Goal: Browse casually

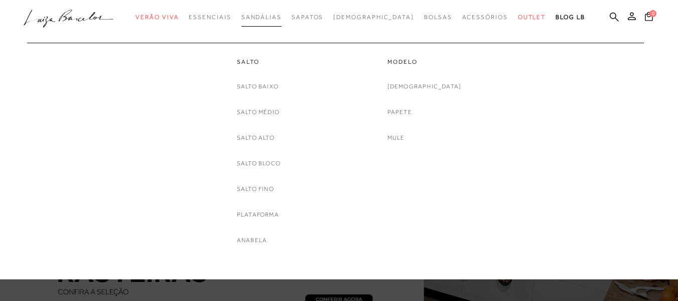
click at [263, 19] on span "Sandálias" at bounding box center [261, 17] width 40 height 7
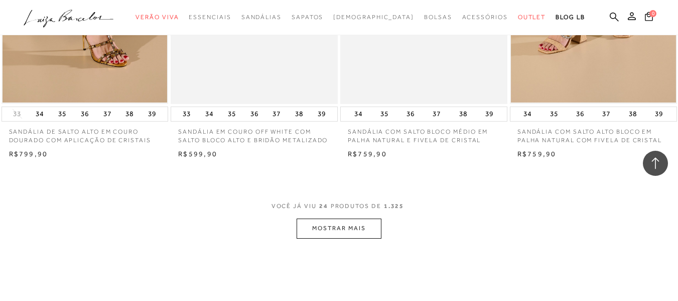
scroll to position [1934, 0]
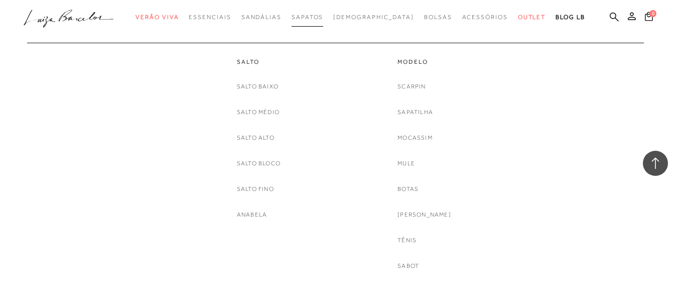
click at [323, 16] on span "Sapatos" at bounding box center [308, 17] width 32 height 7
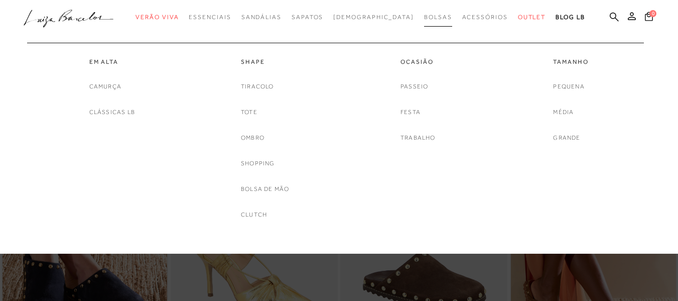
click at [424, 17] on span "Bolsas" at bounding box center [438, 17] width 28 height 7
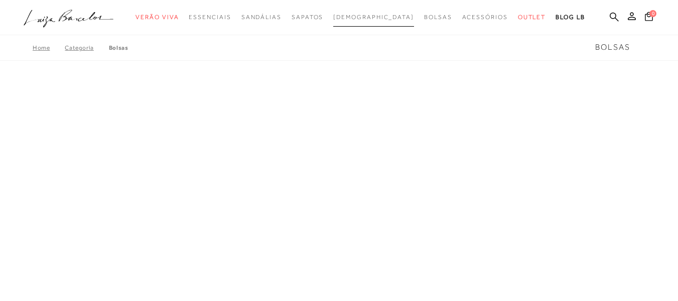
click at [375, 17] on span "[DEMOGRAPHIC_DATA]" at bounding box center [373, 17] width 81 height 7
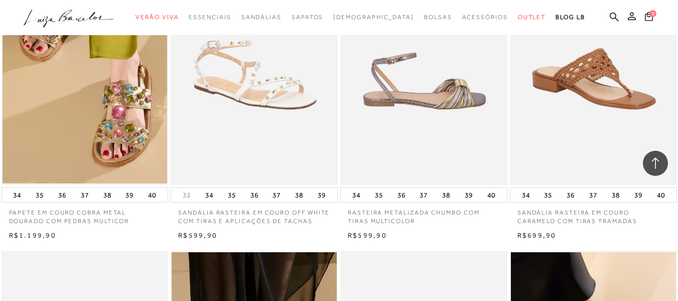
scroll to position [1506, 0]
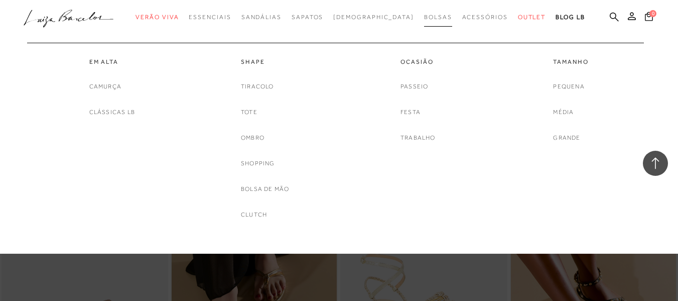
click at [424, 21] on link "Bolsas" at bounding box center [438, 17] width 28 height 19
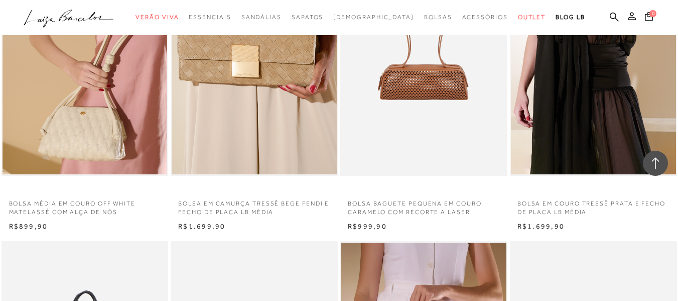
scroll to position [853, 0]
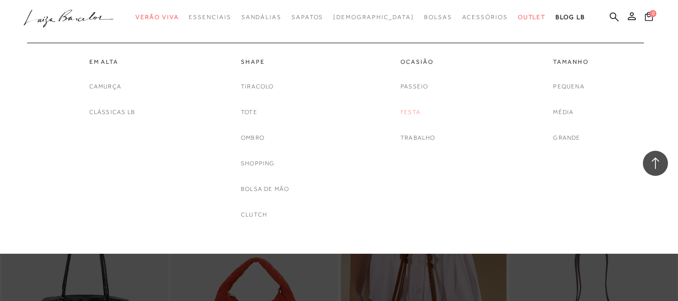
click at [411, 114] on link "Festa" at bounding box center [410, 112] width 20 height 11
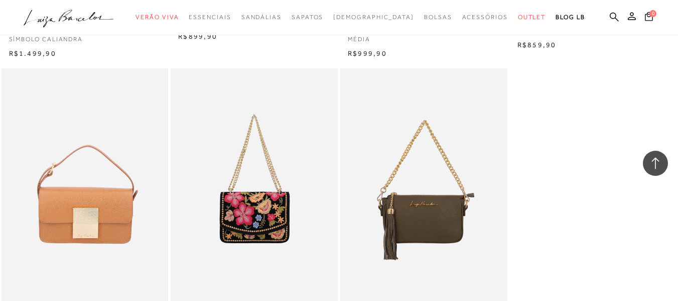
scroll to position [1603, 0]
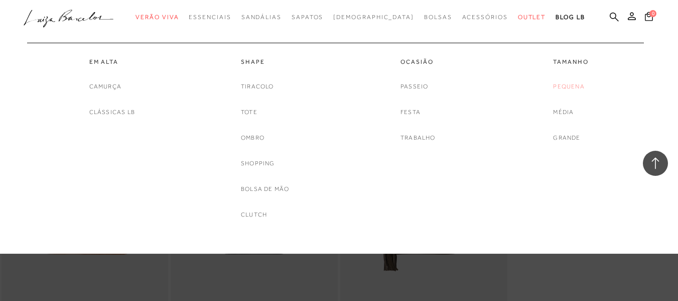
click at [566, 85] on link "Pequena" at bounding box center [568, 86] width 31 height 11
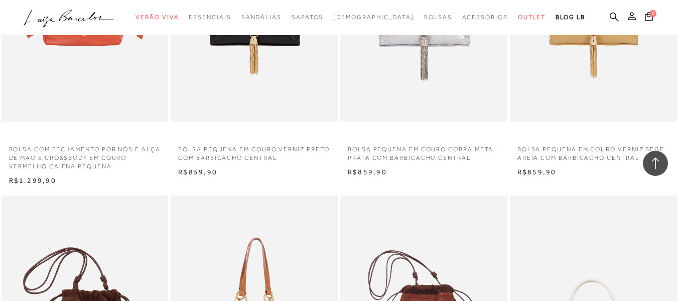
scroll to position [1154, 0]
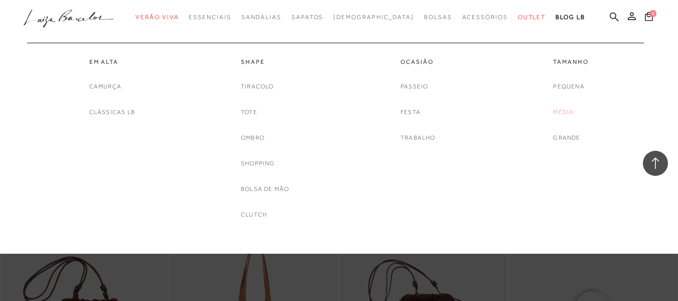
click at [567, 117] on link "Média" at bounding box center [563, 112] width 21 height 11
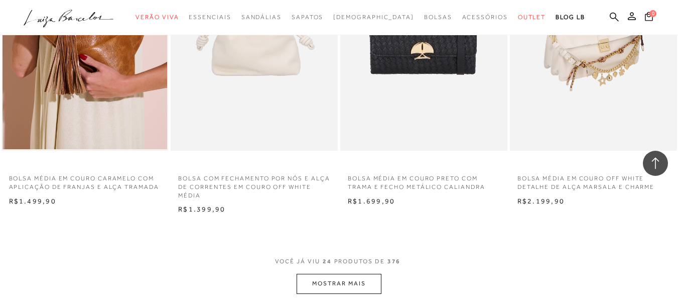
scroll to position [1857, 0]
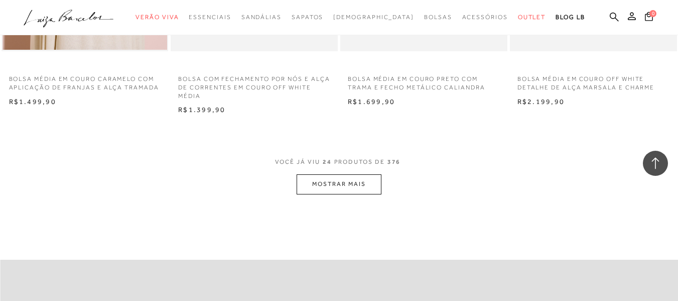
click at [344, 172] on span "VOCÊ JÁ VIU 24 PRODUTOS DE 376" at bounding box center [339, 165] width 128 height 18
click at [340, 190] on button "MOSTRAR MAIS" at bounding box center [339, 184] width 84 height 20
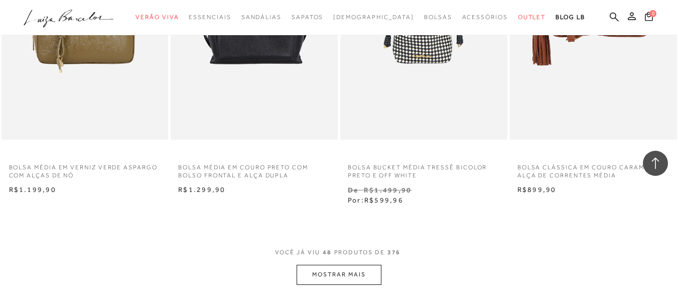
scroll to position [3864, 0]
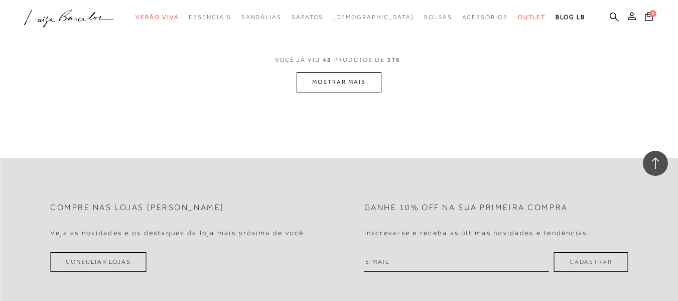
click at [375, 81] on button "MOSTRAR MAIS" at bounding box center [339, 82] width 84 height 20
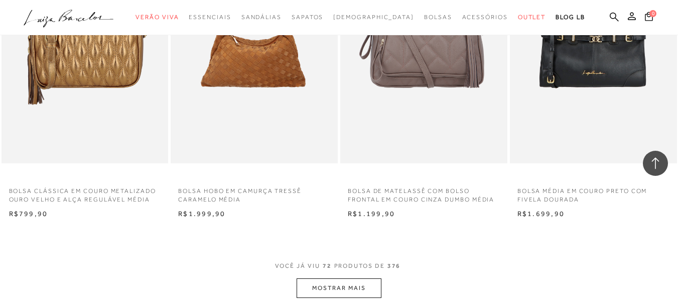
scroll to position [5671, 0]
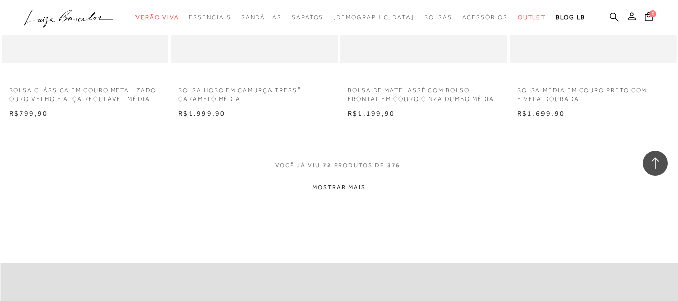
click at [367, 186] on button "MOSTRAR MAIS" at bounding box center [339, 188] width 84 height 20
